Goal: Task Accomplishment & Management: Use online tool/utility

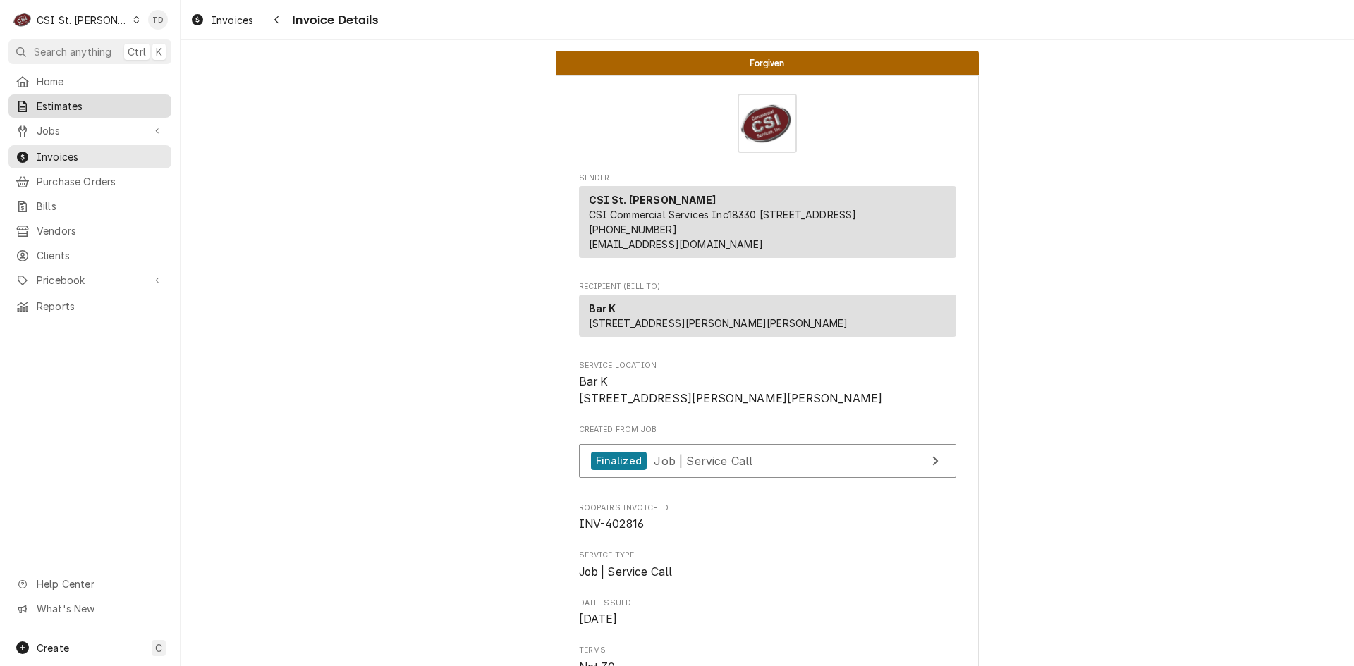
scroll to position [799, 0]
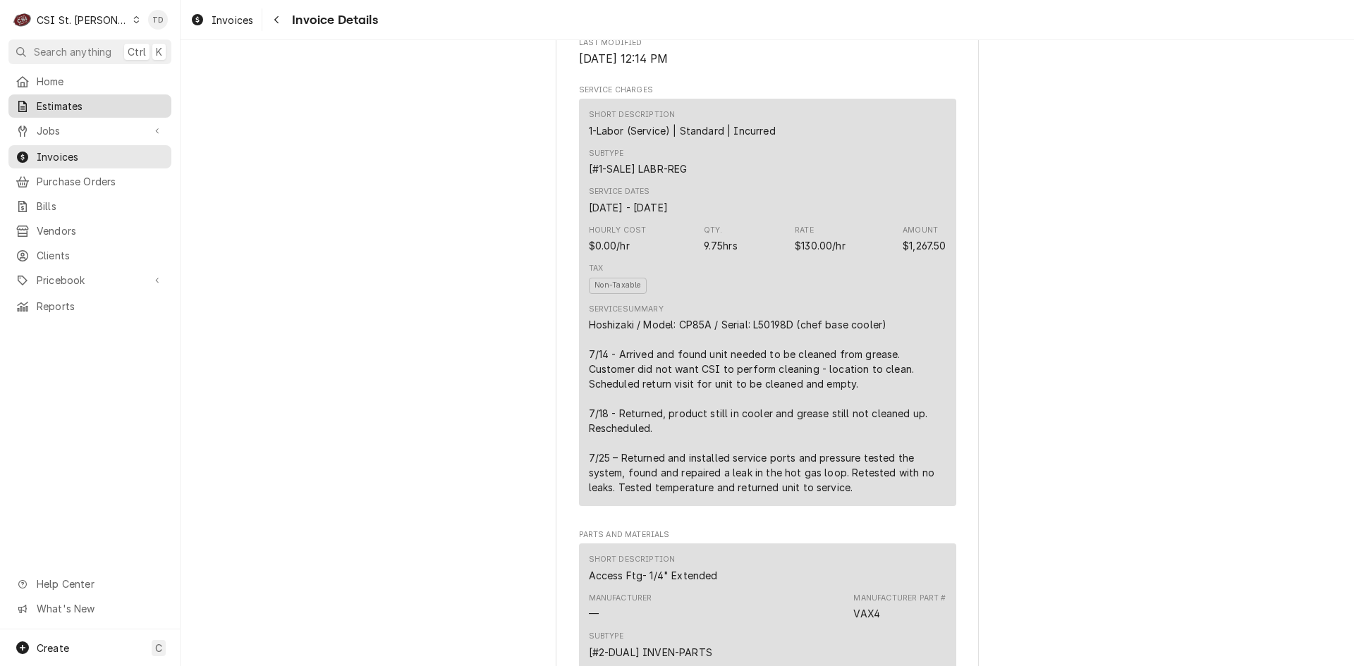
click at [140, 106] on span "Estimates" at bounding box center [101, 106] width 128 height 15
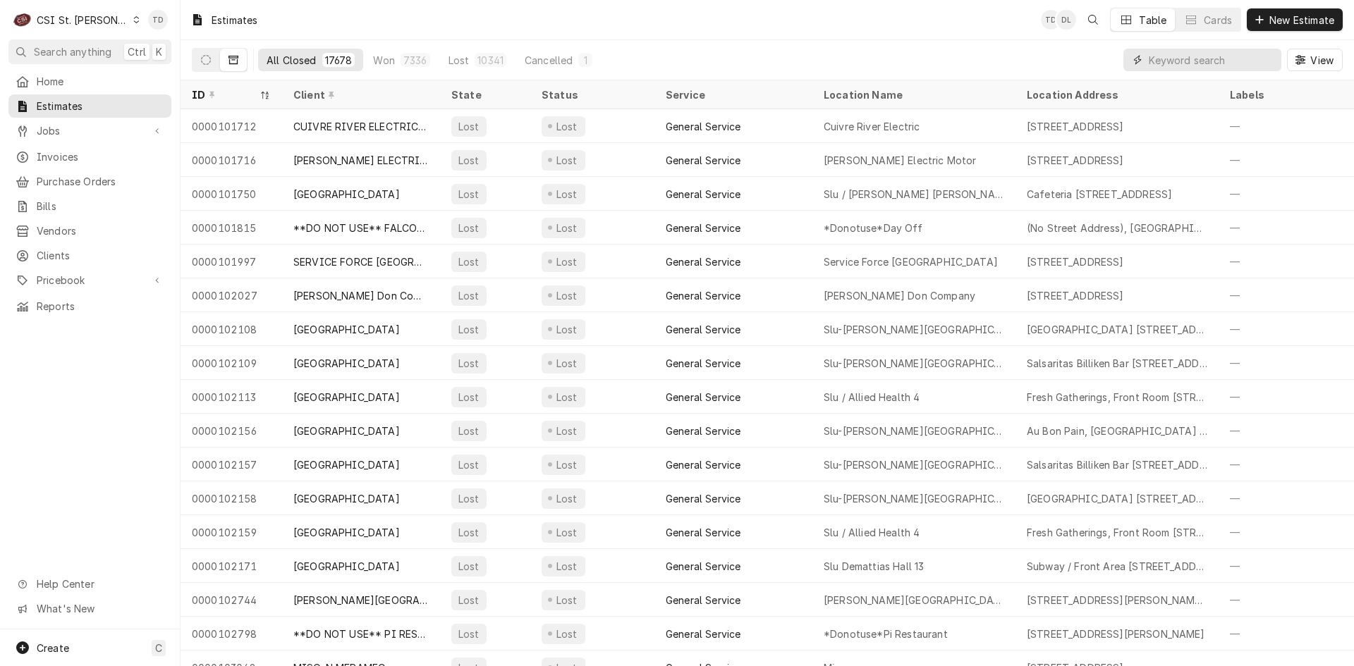
click at [1182, 64] on input "Dynamic Content Wrapper" at bounding box center [1210, 60] width 125 height 23
click at [1174, 56] on input "Dynamic Content Wrapper" at bounding box center [1210, 60] width 125 height 23
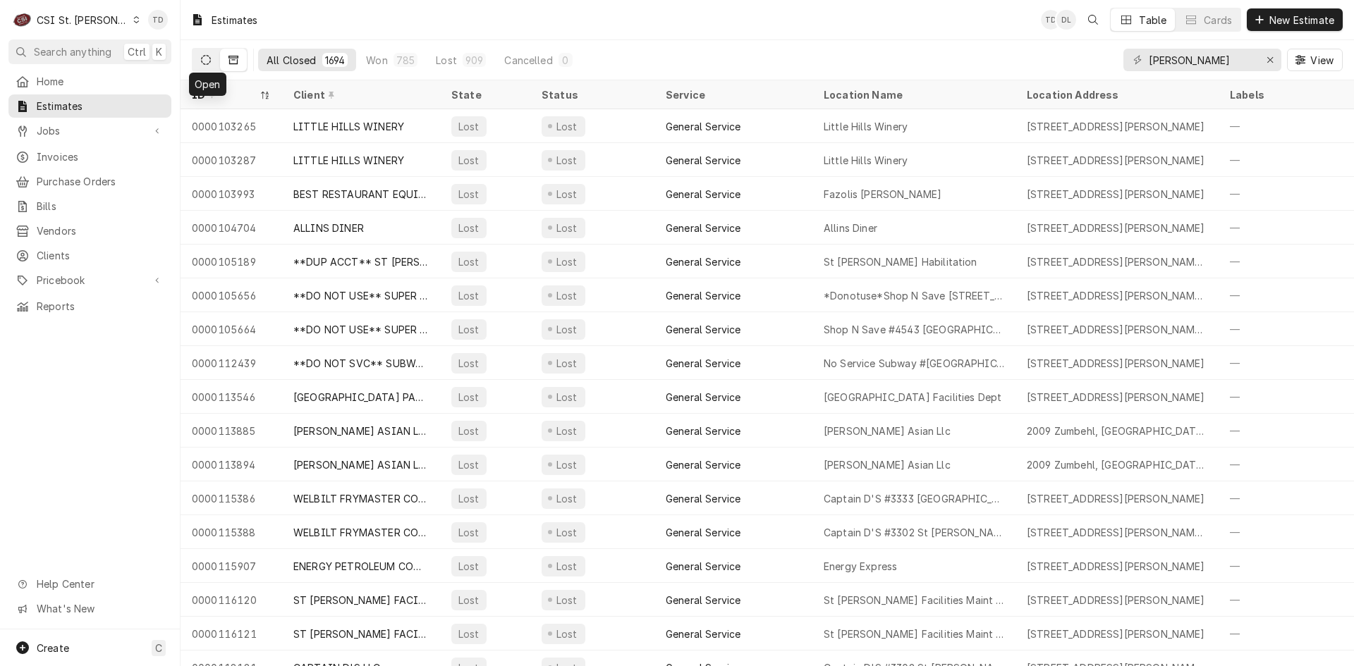
click at [213, 62] on button "Dynamic Content Wrapper" at bounding box center [205, 60] width 27 height 23
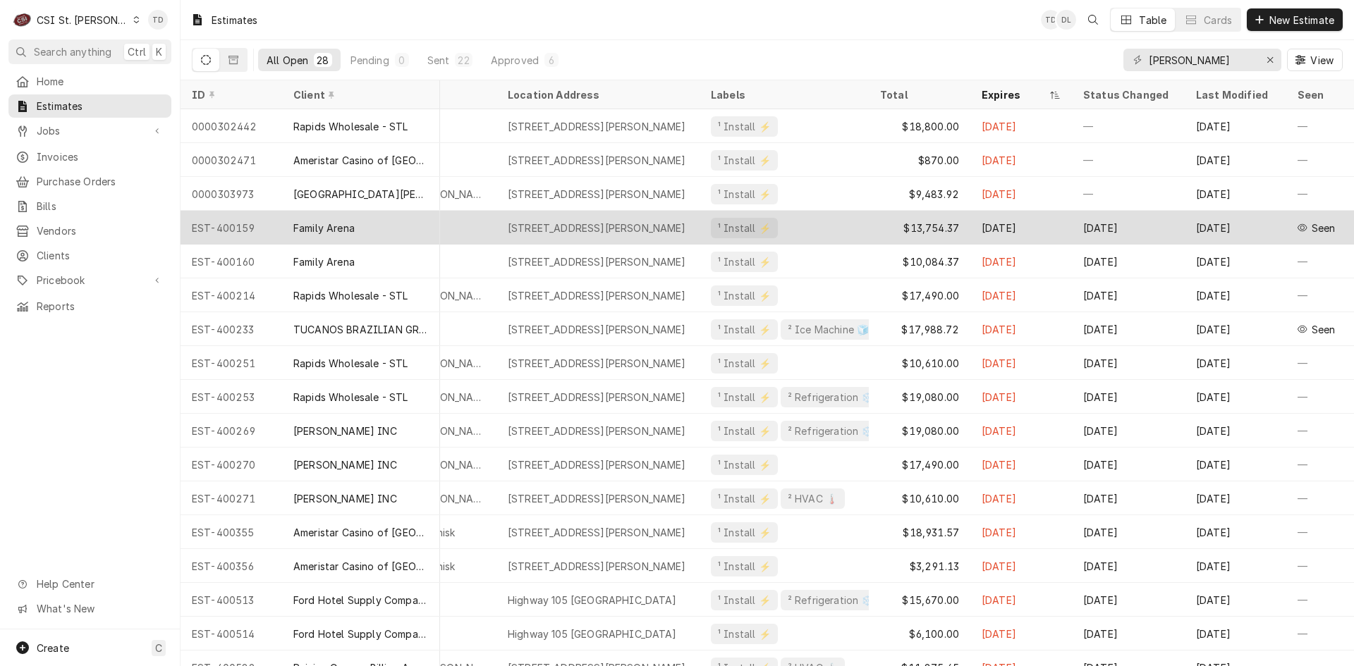
scroll to position [0, 529]
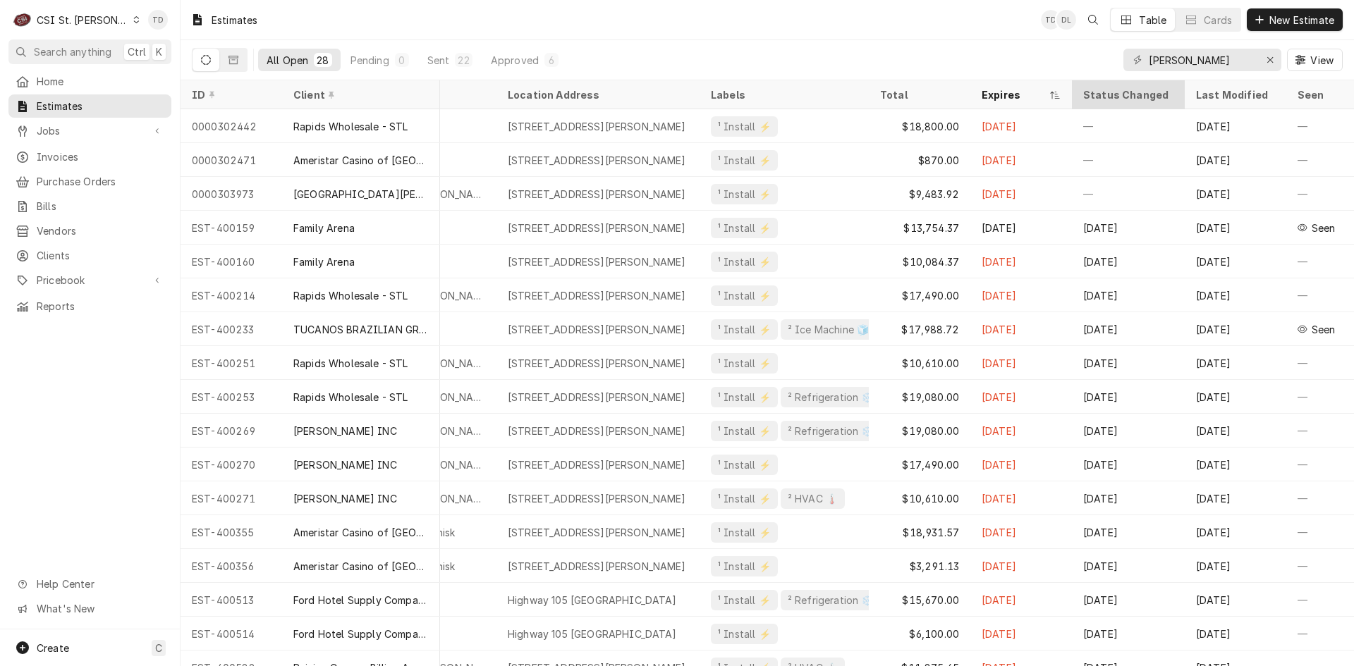
click at [1100, 94] on div "Status Changed" at bounding box center [1128, 94] width 90 height 15
click at [1095, 89] on div "Status Changed" at bounding box center [1128, 94] width 90 height 15
click at [1089, 94] on div "Status Changed" at bounding box center [1128, 94] width 90 height 15
click at [1203, 85] on div "Last Modified" at bounding box center [1235, 94] width 96 height 23
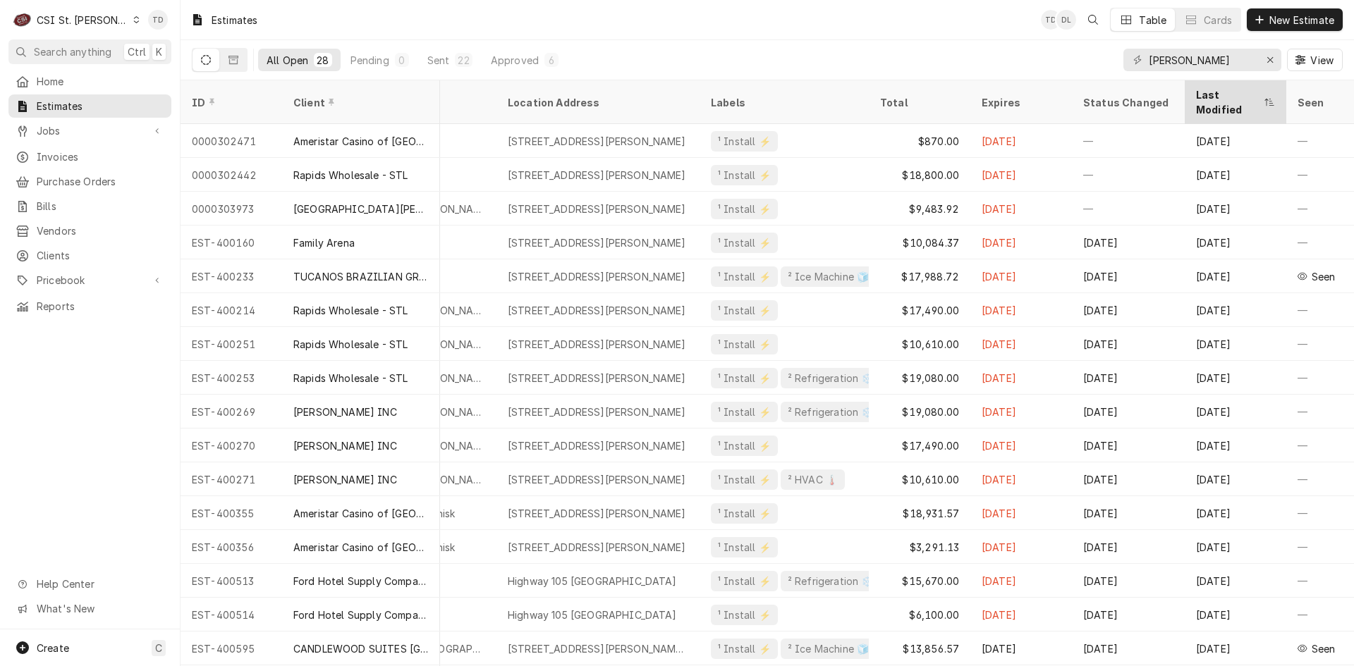
click at [1200, 96] on div "Last Modified" at bounding box center [1228, 102] width 65 height 30
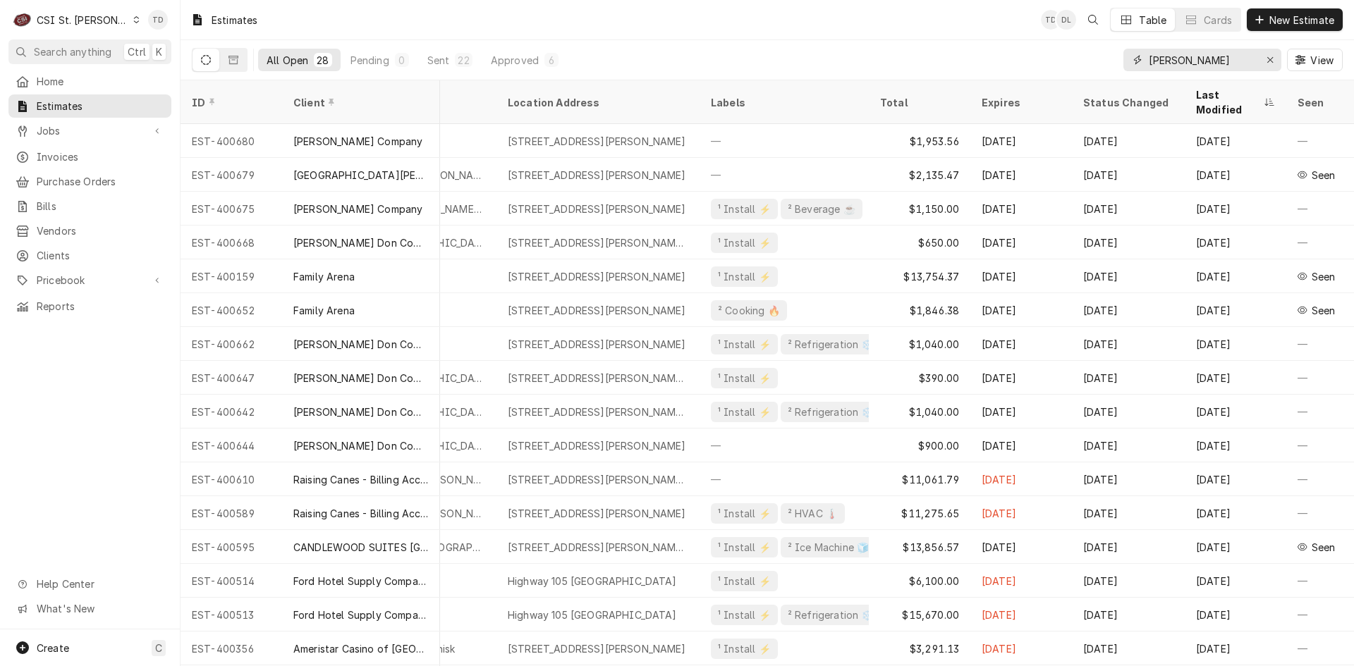
click at [1196, 64] on input "charles" at bounding box center [1201, 60] width 106 height 23
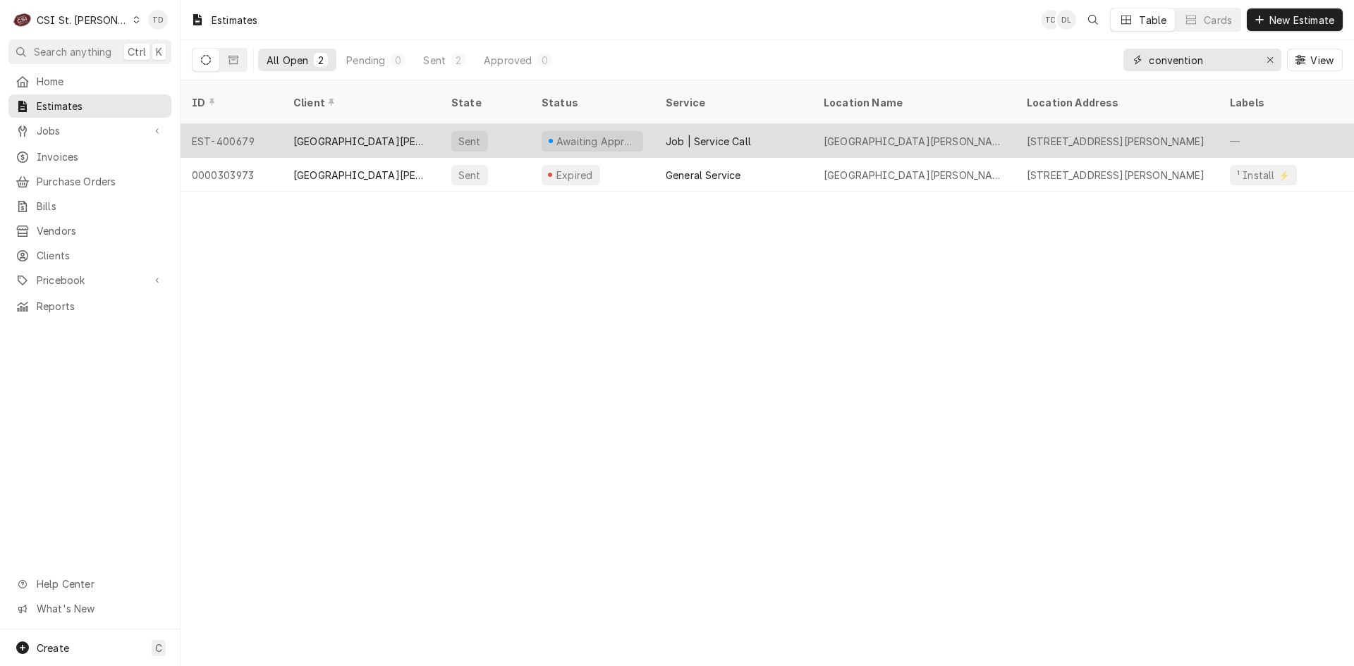
type input "convention"
click at [417, 134] on div "St Charles Convention Center" at bounding box center [360, 141] width 135 height 15
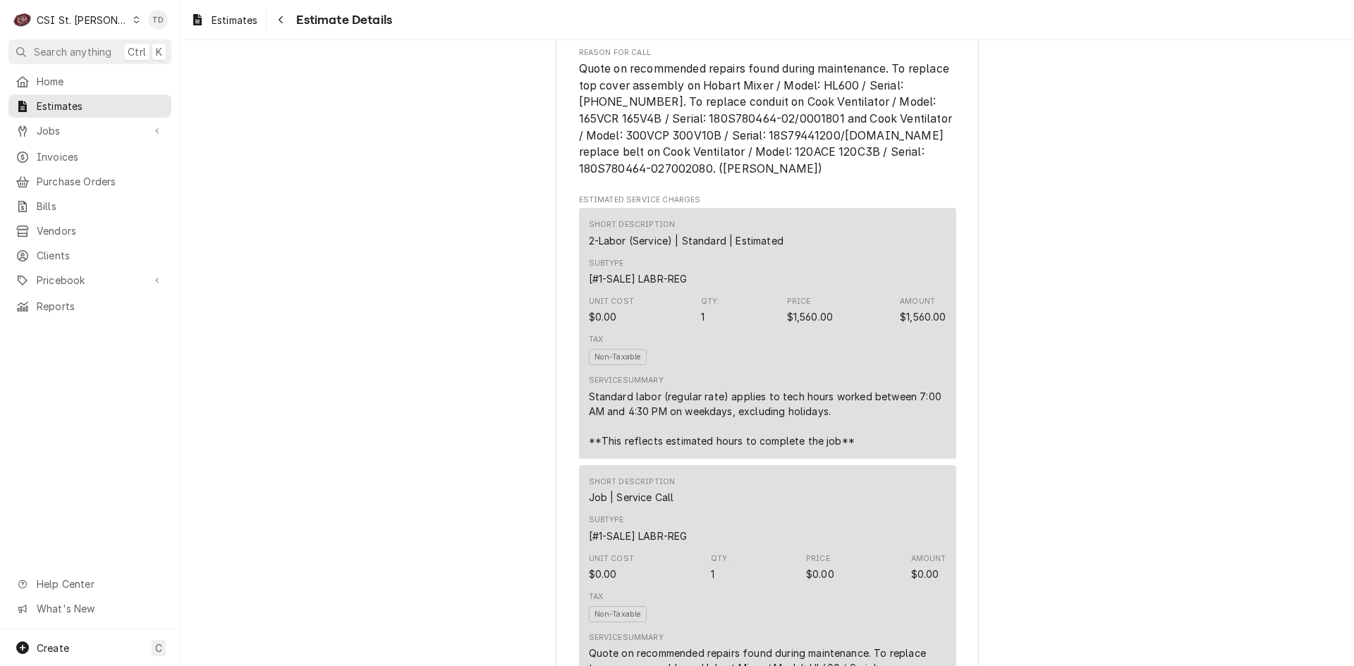
scroll to position [768, 0]
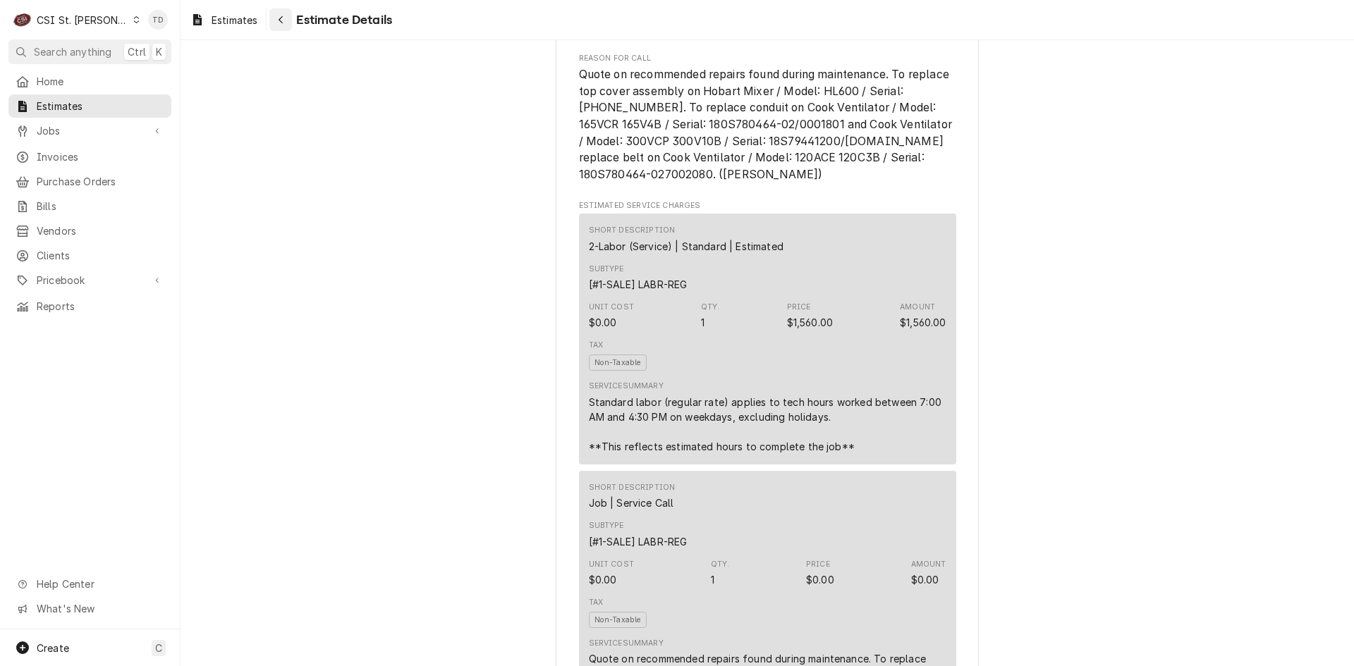
click at [281, 24] on icon "Navigate back" at bounding box center [281, 20] width 6 height 10
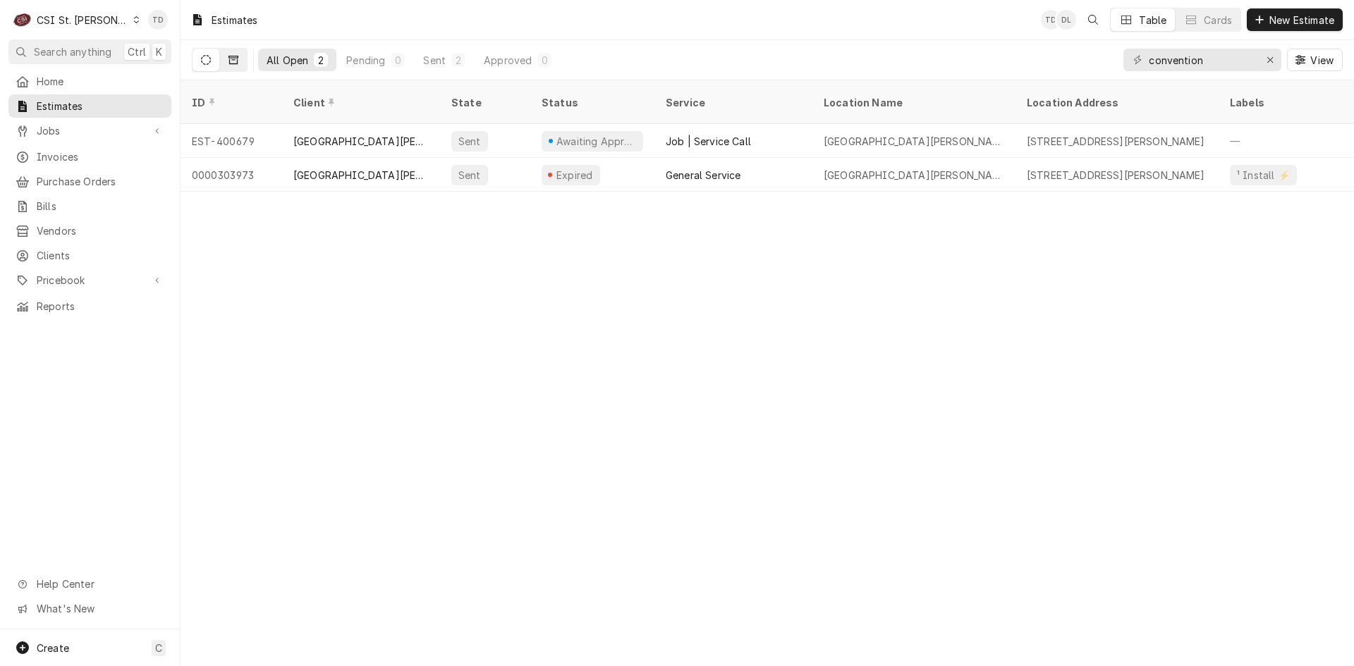
click at [226, 59] on button "Dynamic Content Wrapper" at bounding box center [233, 60] width 27 height 23
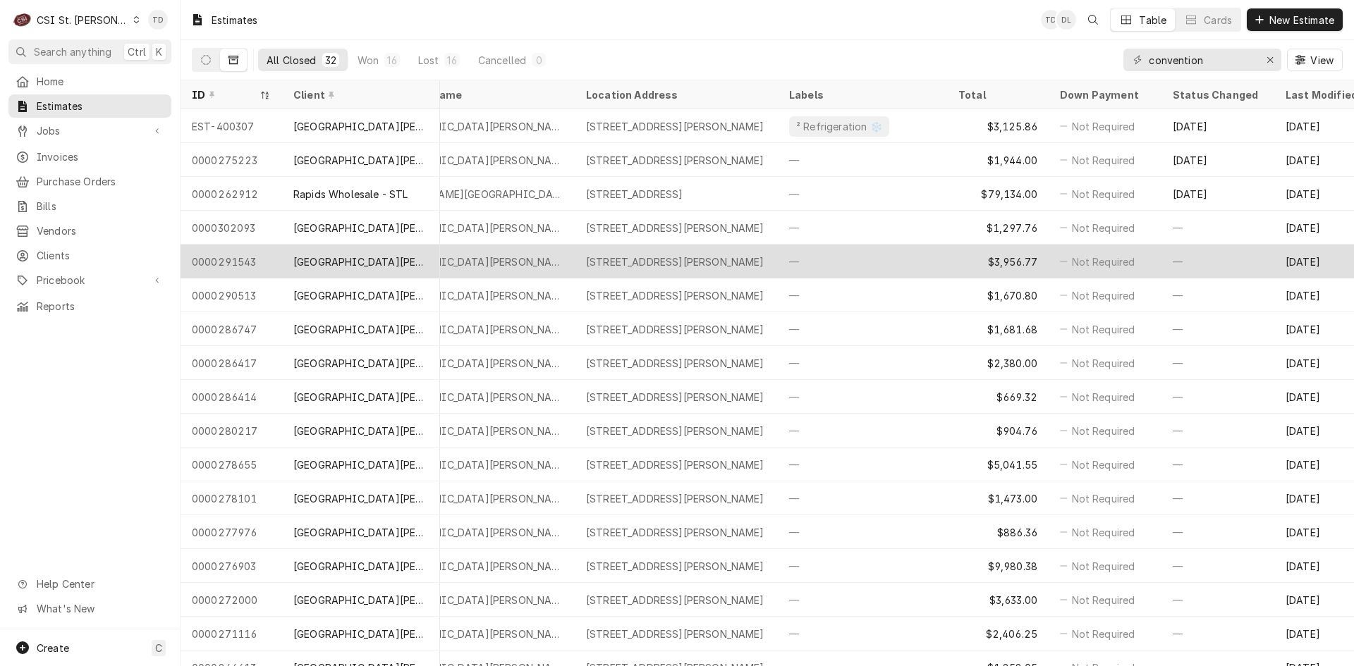
scroll to position [0, 432]
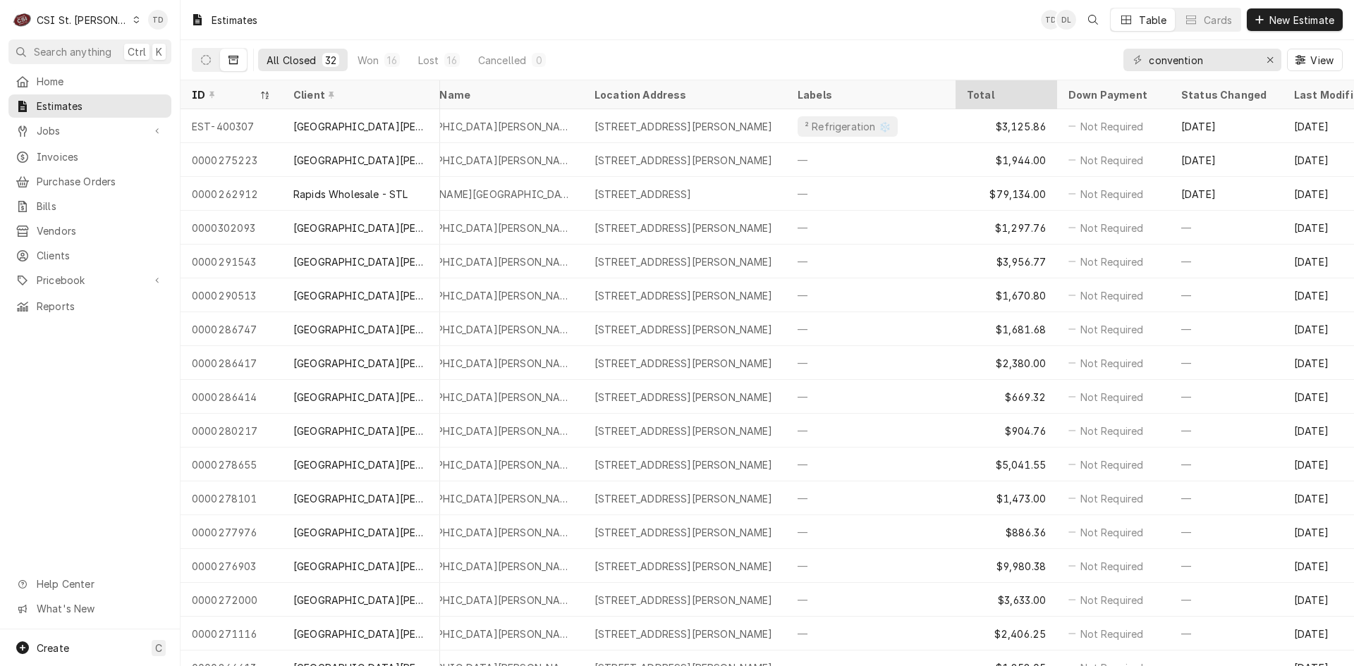
click at [971, 90] on div "Total" at bounding box center [1004, 94] width 76 height 15
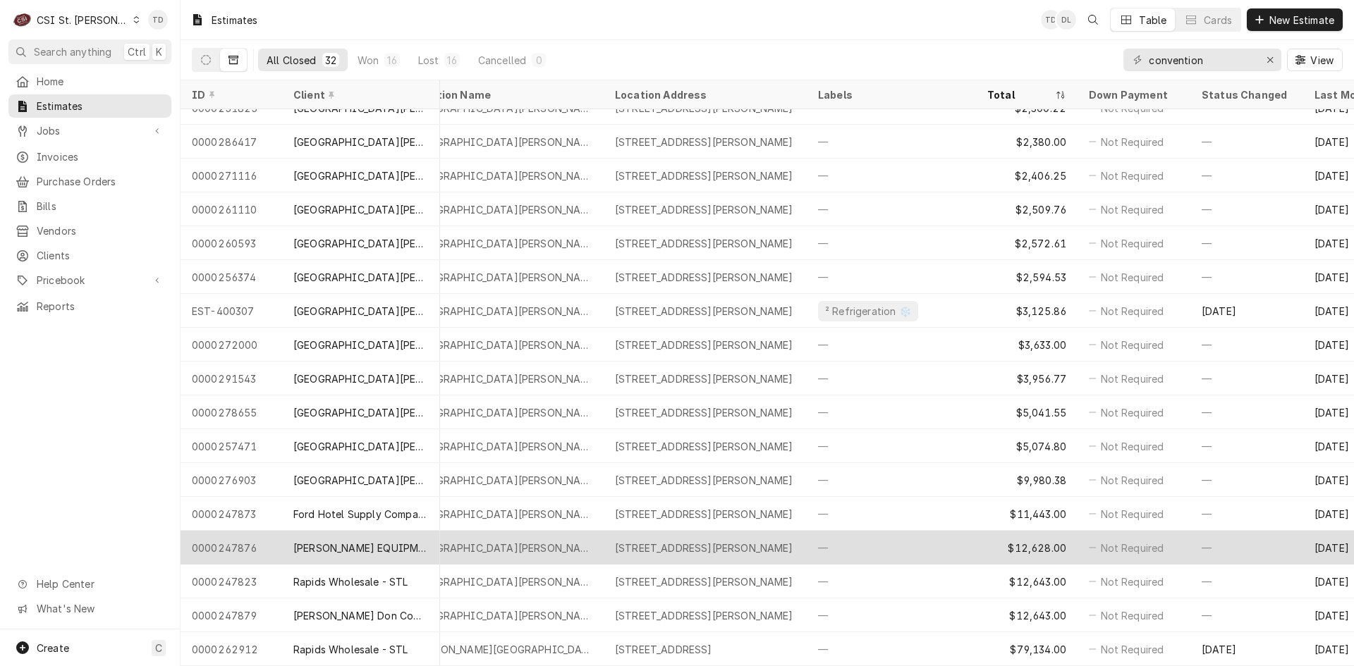
scroll to position [534, 412]
